Goal: Transaction & Acquisition: Purchase product/service

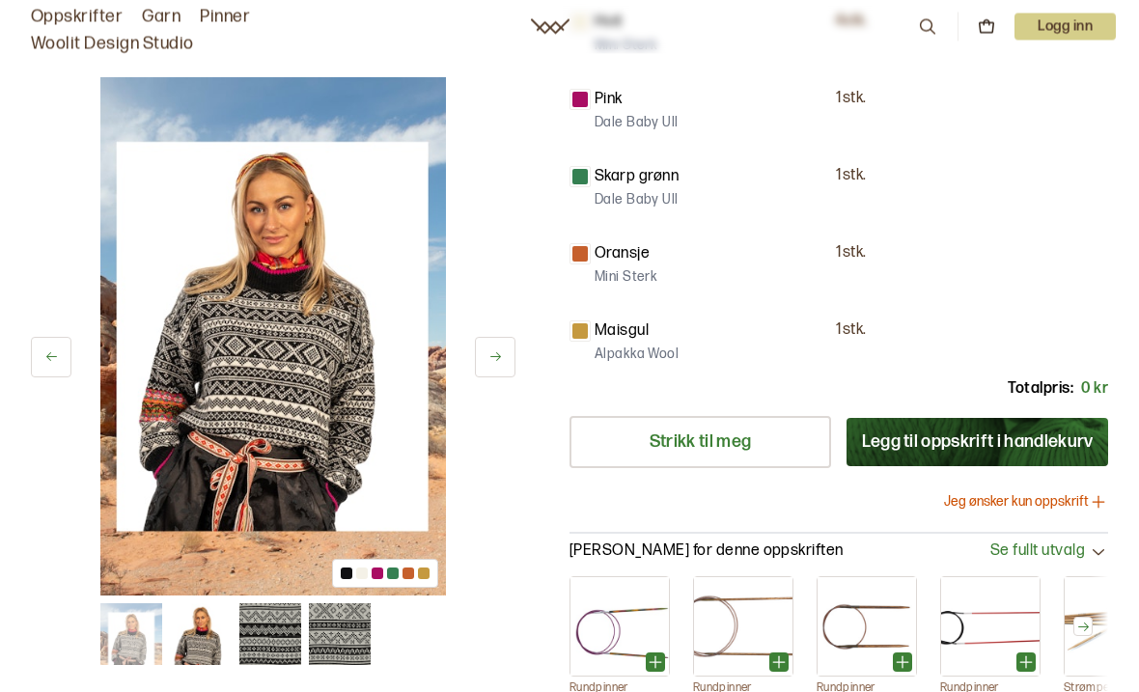
scroll to position [597, 0]
click at [486, 355] on button at bounding box center [495, 357] width 41 height 41
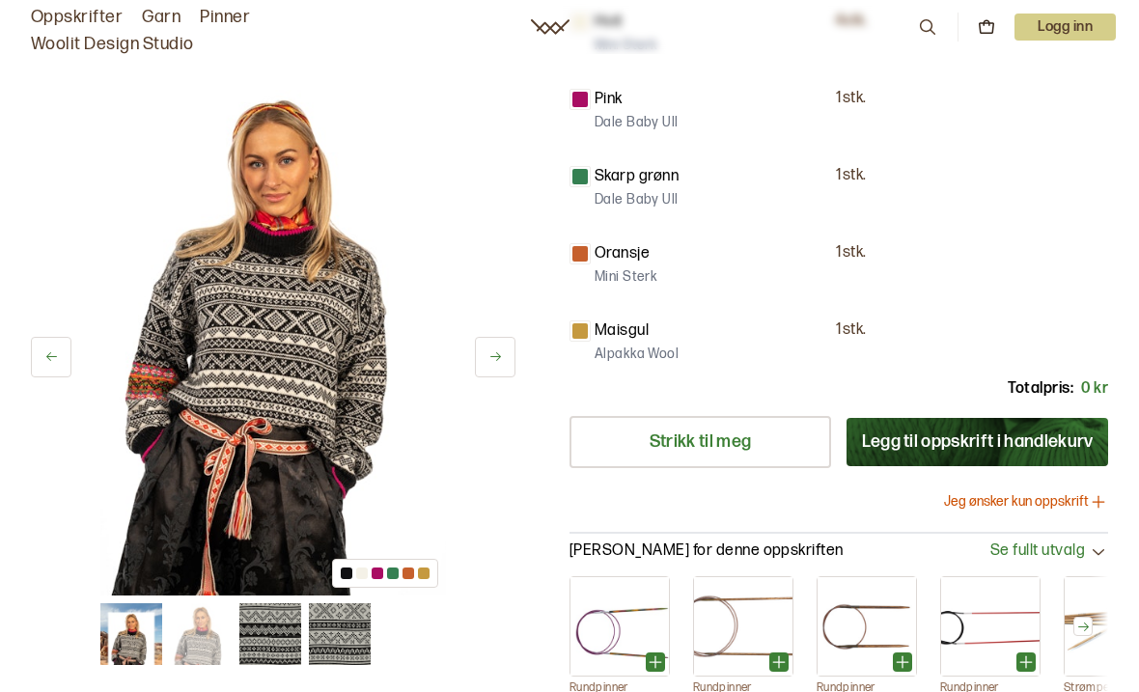
click at [489, 373] on button at bounding box center [495, 357] width 41 height 41
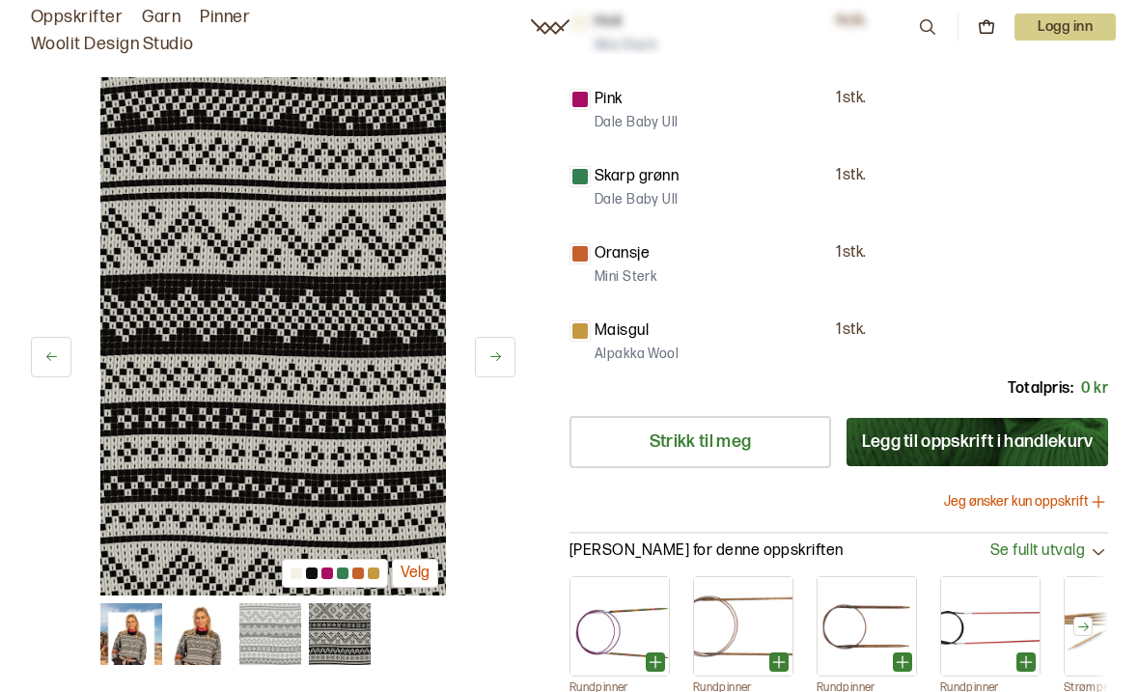
click at [487, 351] on button at bounding box center [495, 357] width 41 height 41
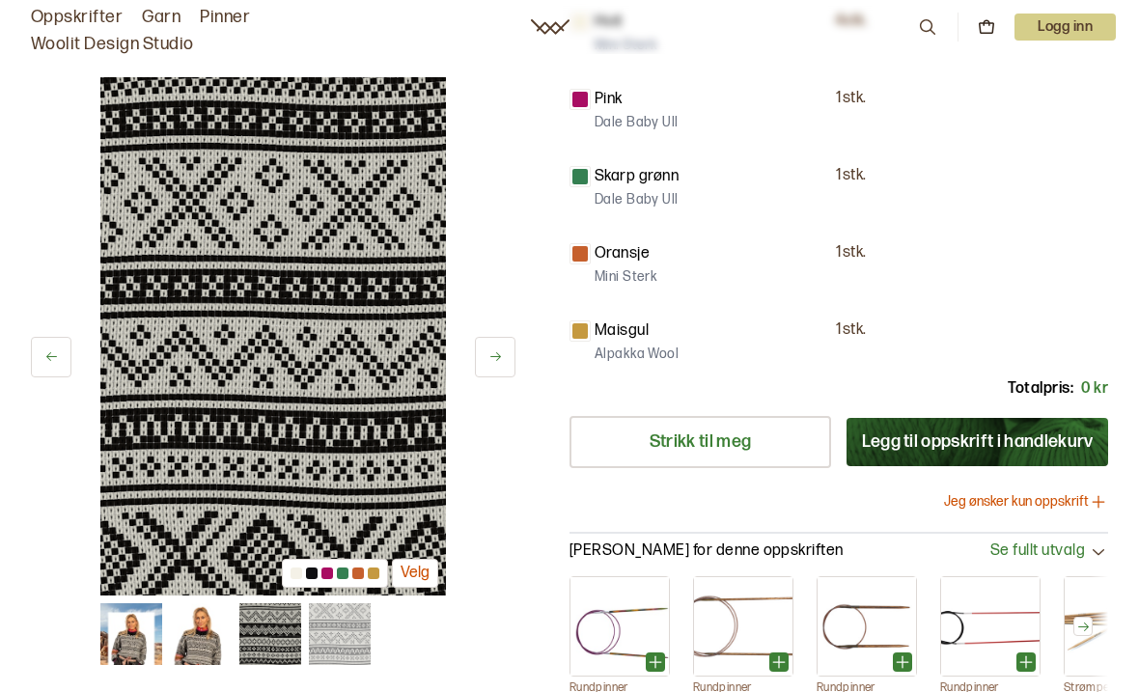
click at [498, 352] on icon at bounding box center [495, 356] width 14 height 14
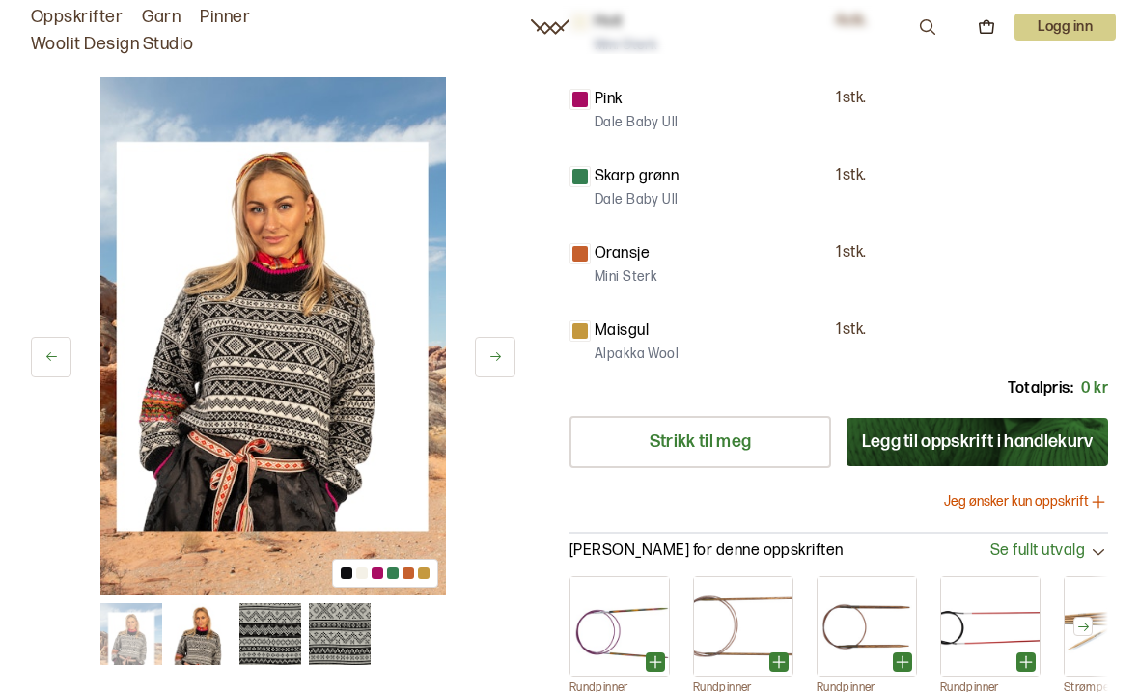
click at [490, 369] on button at bounding box center [495, 357] width 41 height 41
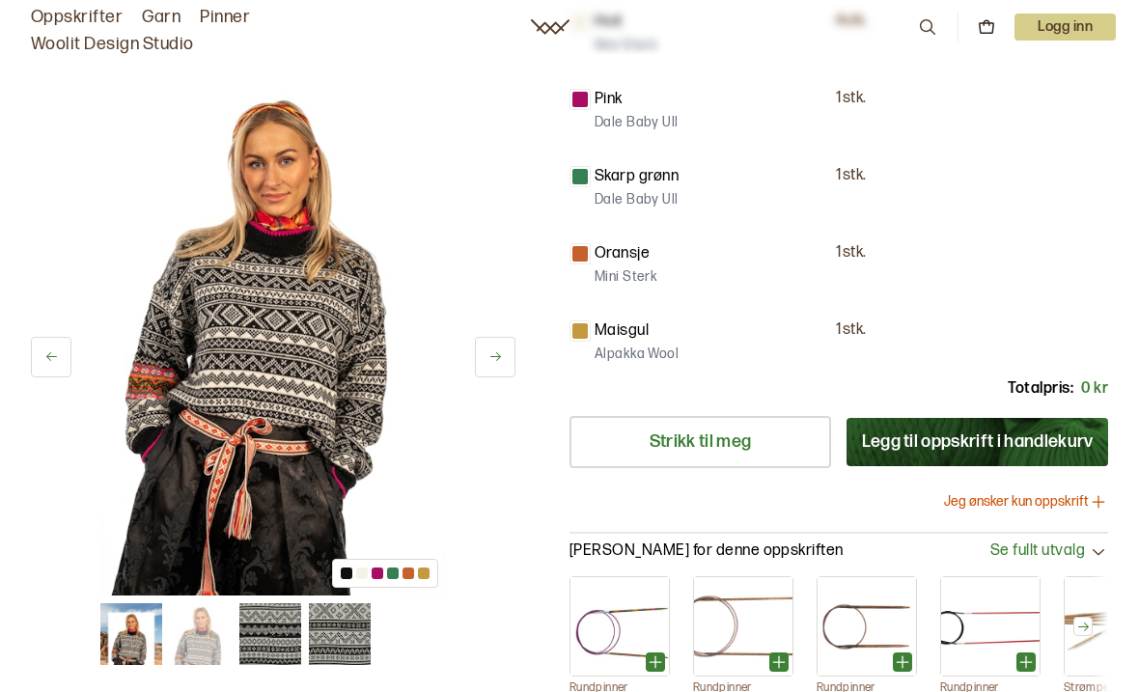
click at [493, 359] on icon at bounding box center [495, 356] width 14 height 14
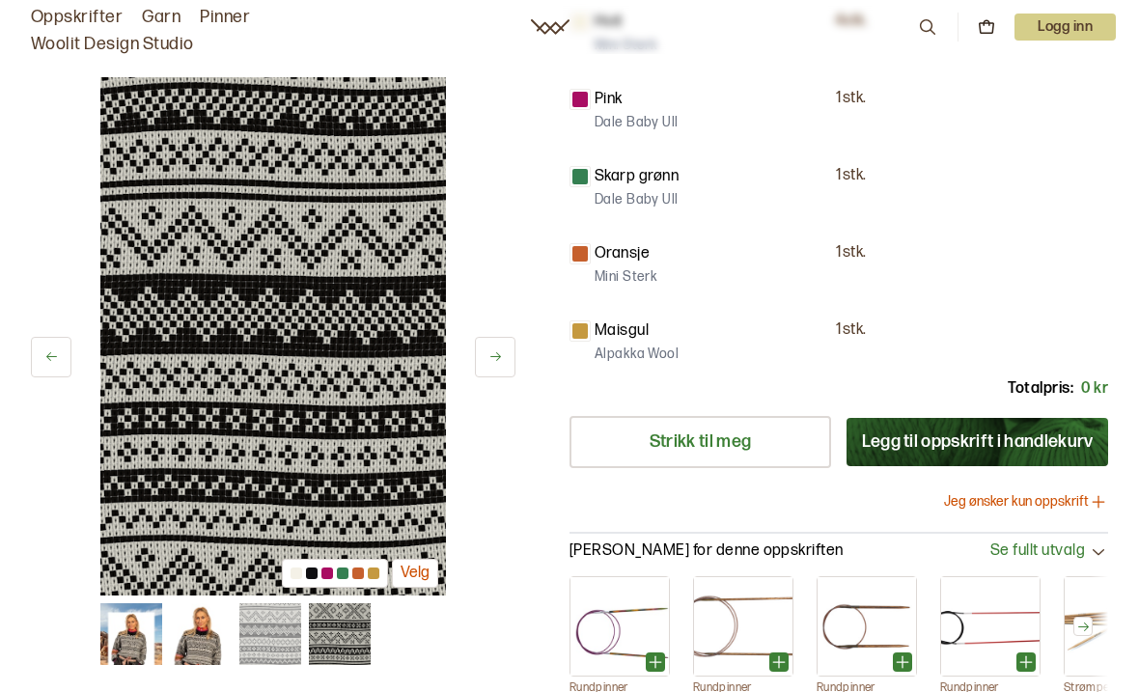
click at [498, 366] on button at bounding box center [495, 357] width 41 height 41
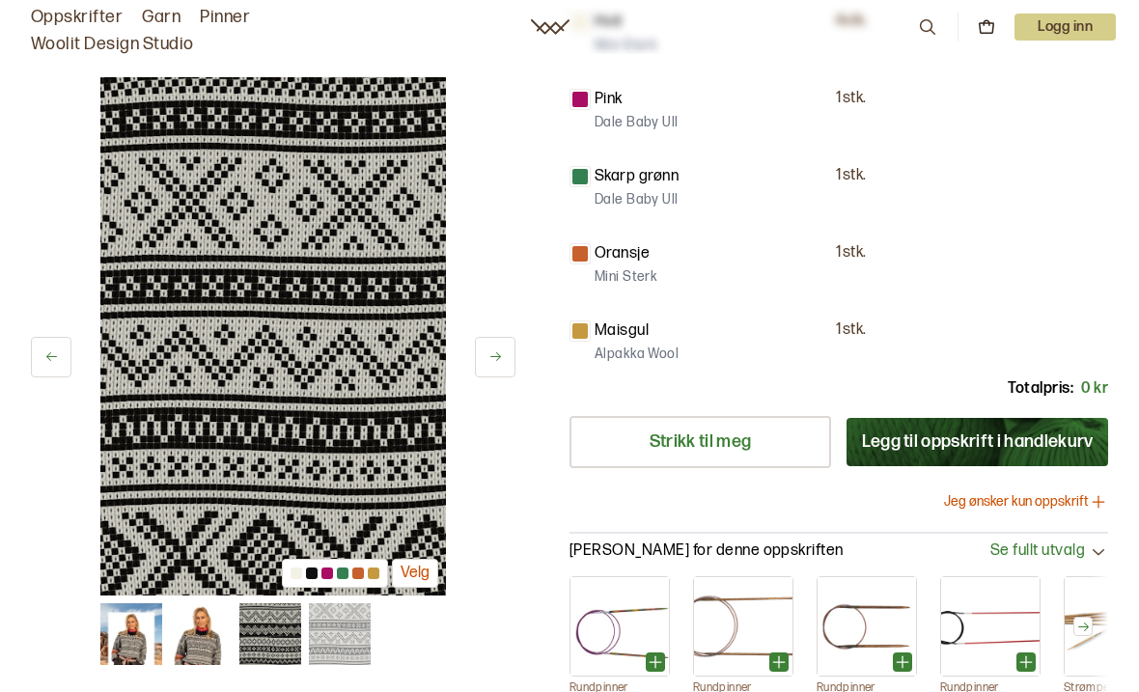
click at [504, 368] on button at bounding box center [495, 357] width 41 height 41
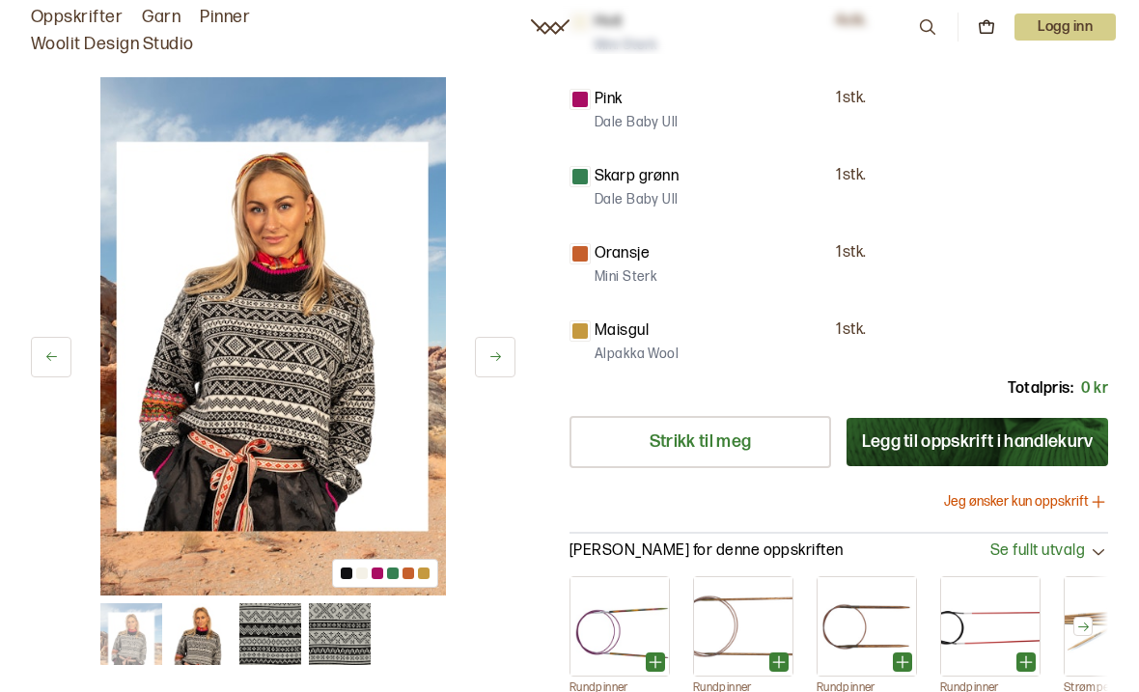
click at [501, 359] on icon at bounding box center [495, 356] width 14 height 14
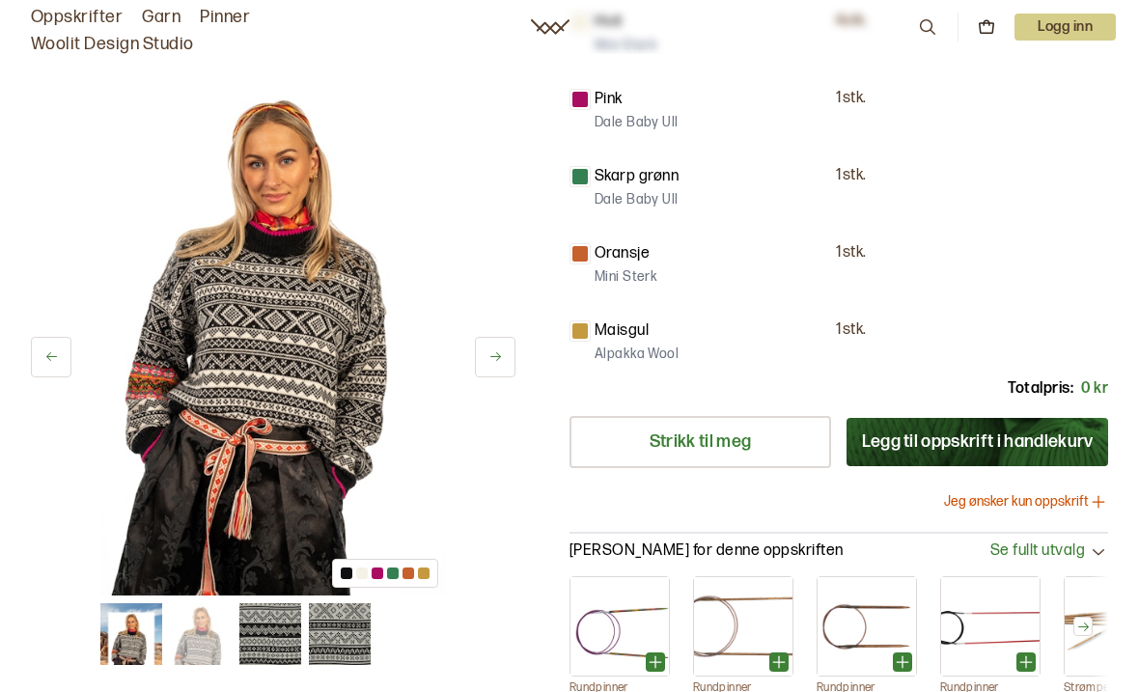
click at [513, 361] on button at bounding box center [495, 357] width 41 height 41
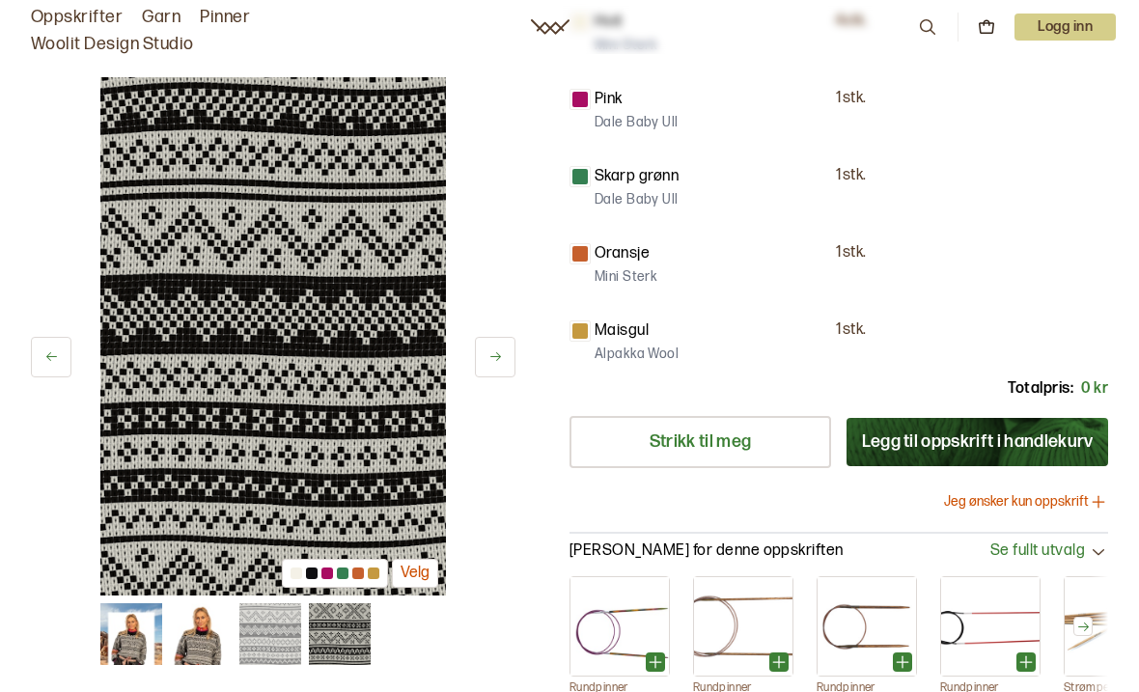
click at [508, 371] on button at bounding box center [495, 357] width 41 height 41
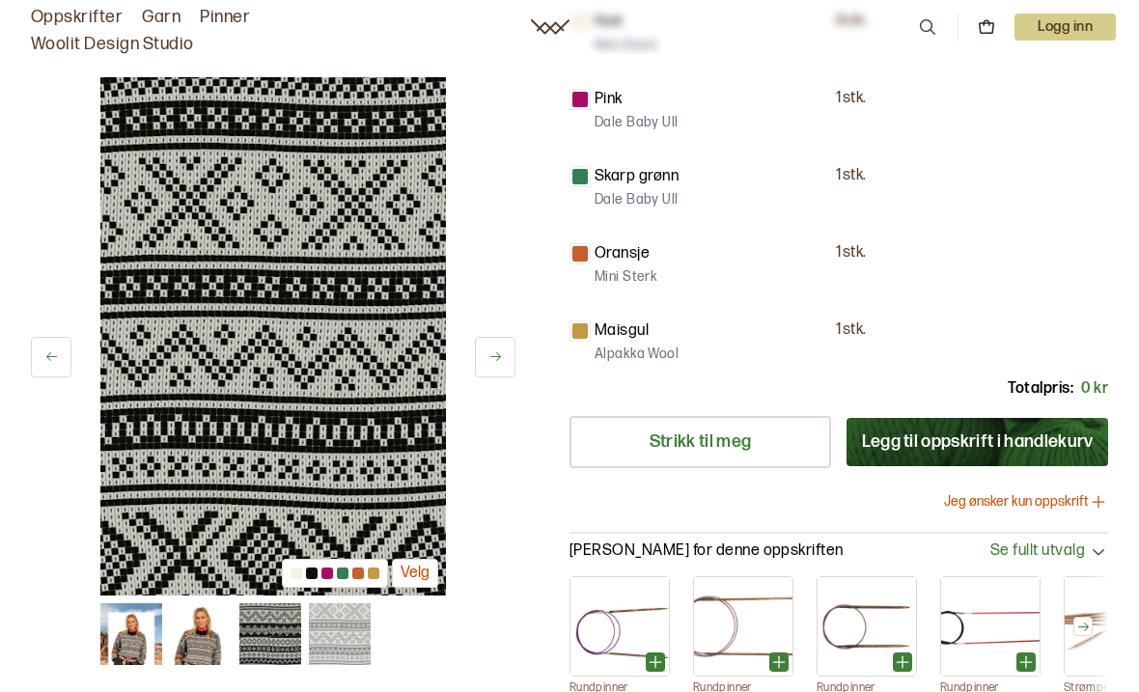
click at [508, 362] on button at bounding box center [495, 357] width 41 height 41
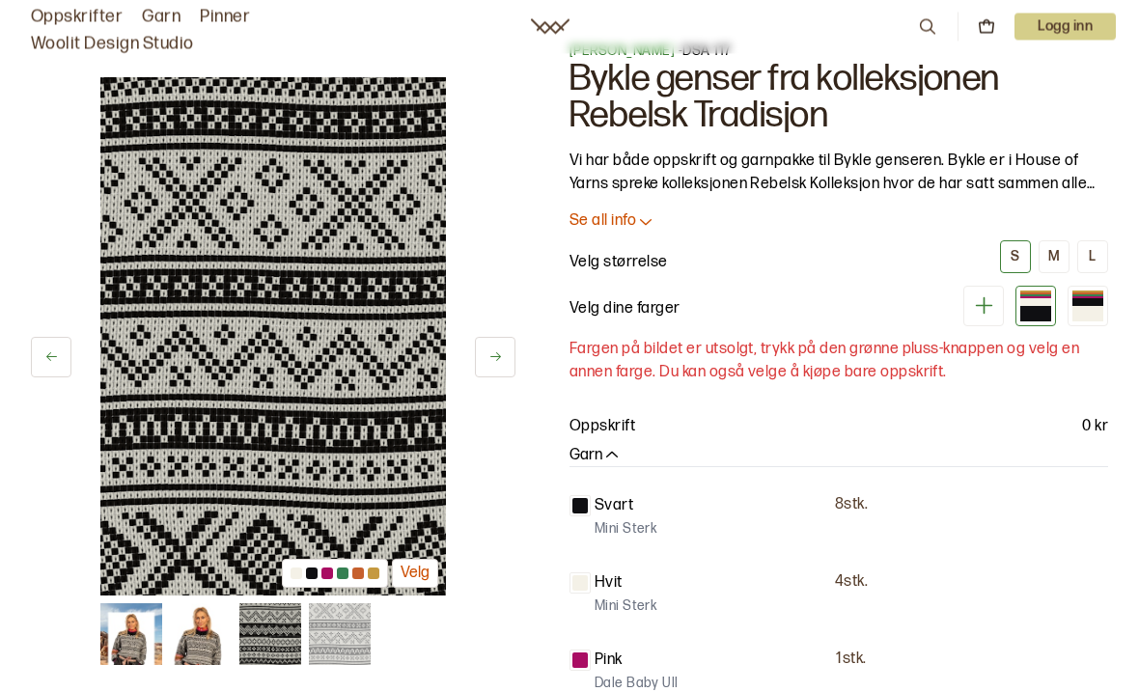
scroll to position [0, 0]
